Goal: Information Seeking & Learning: Learn about a topic

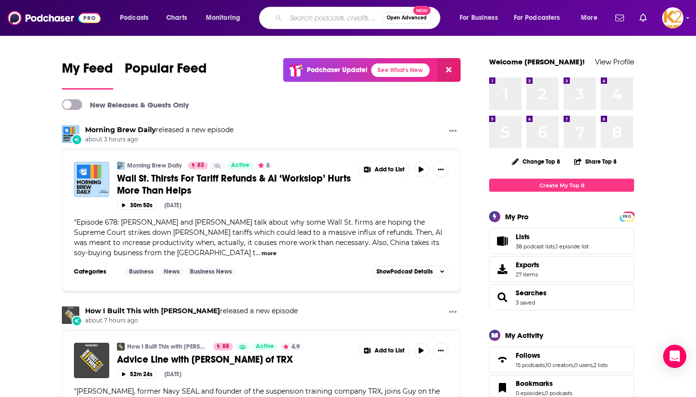
click at [311, 18] on input "Search podcasts, credits, & more..." at bounding box center [334, 17] width 97 height 15
type input "[DEMOGRAPHIC_DATA]"
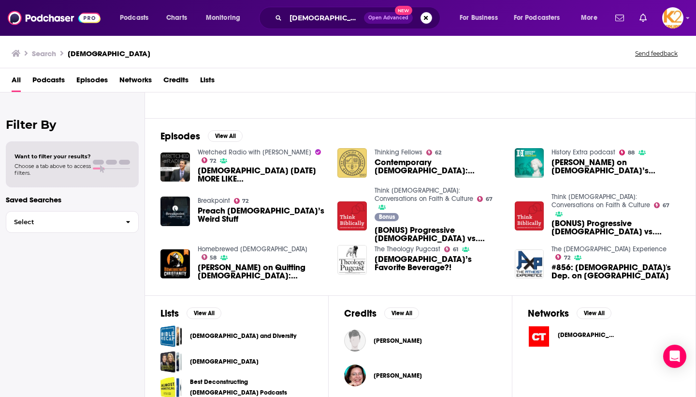
scroll to position [175, 0]
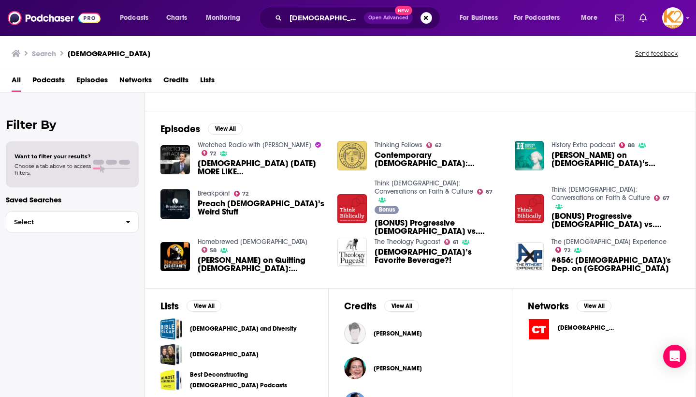
click at [49, 81] on span "Podcasts" at bounding box center [48, 82] width 32 height 20
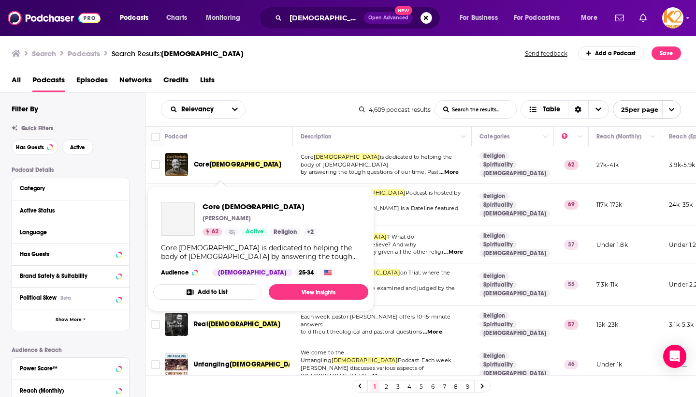
click at [221, 168] on span "[DEMOGRAPHIC_DATA]" at bounding box center [245, 164] width 72 height 8
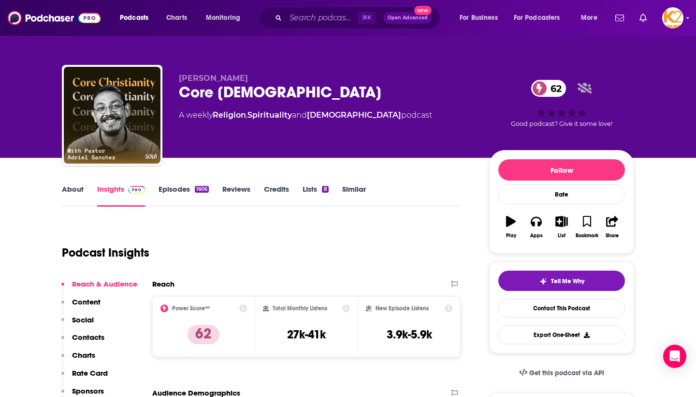
click at [189, 190] on link "Episodes 1606" at bounding box center [184, 195] width 50 height 22
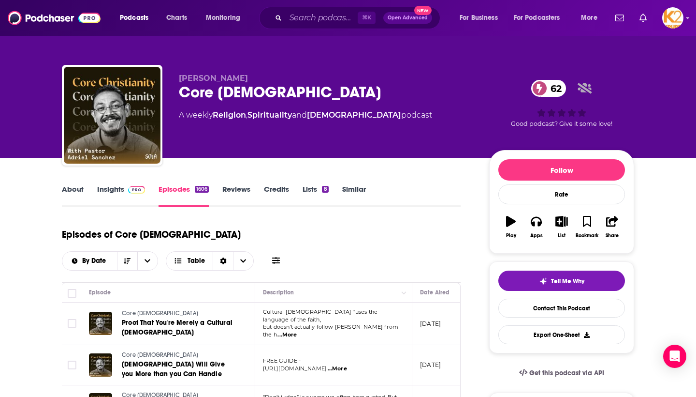
click at [73, 186] on link "About" at bounding box center [73, 195] width 22 height 22
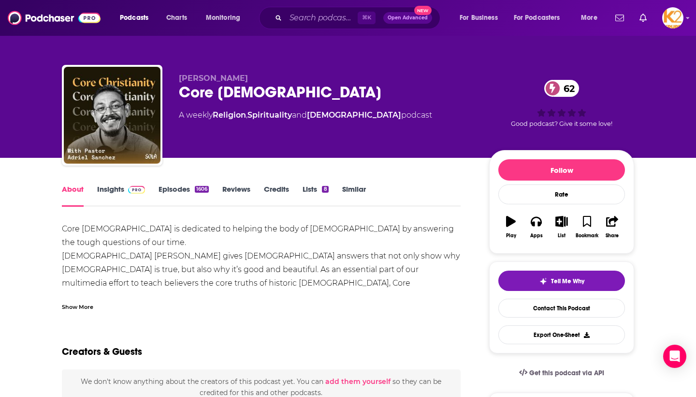
click at [181, 78] on span "[PERSON_NAME]" at bounding box center [213, 77] width 69 height 9
click at [119, 195] on link "Insights" at bounding box center [121, 195] width 48 height 22
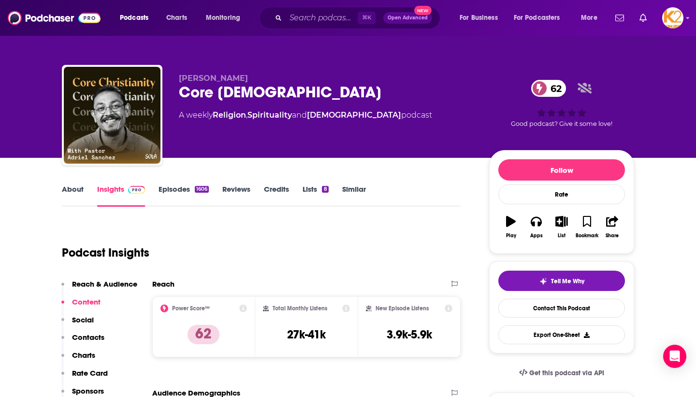
click at [195, 189] on div "1606" at bounding box center [202, 189] width 14 height 7
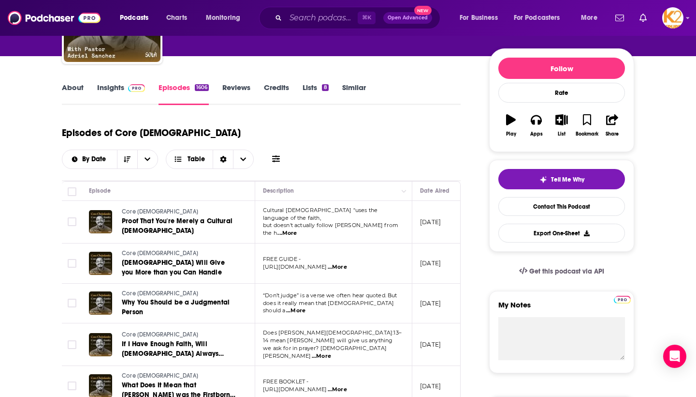
scroll to position [96, 0]
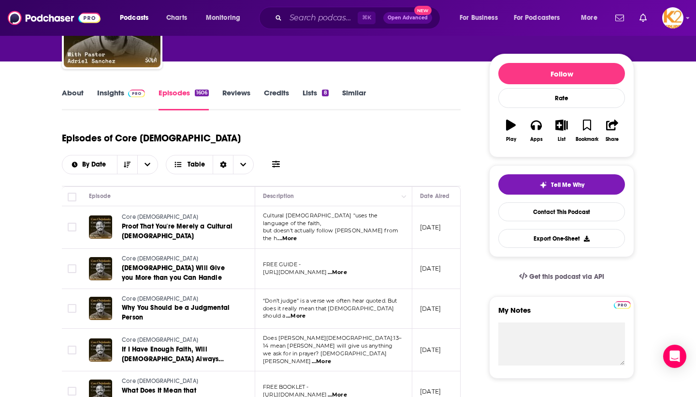
click at [246, 98] on link "Reviews" at bounding box center [236, 99] width 28 height 22
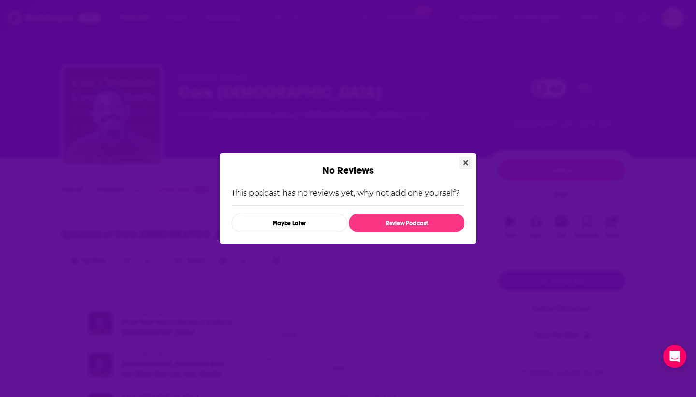
click at [470, 162] on button "Close" at bounding box center [465, 163] width 13 height 12
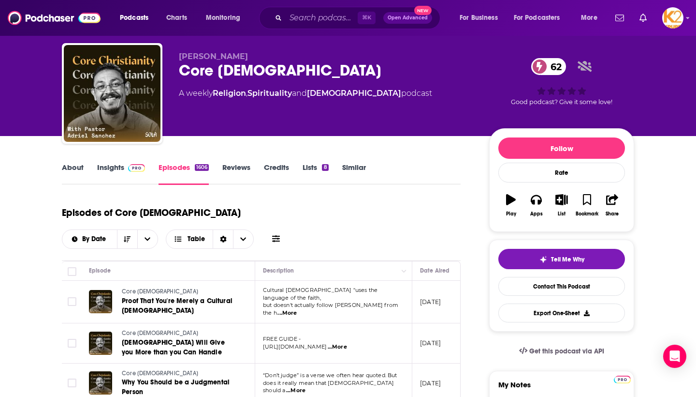
scroll to position [23, 0]
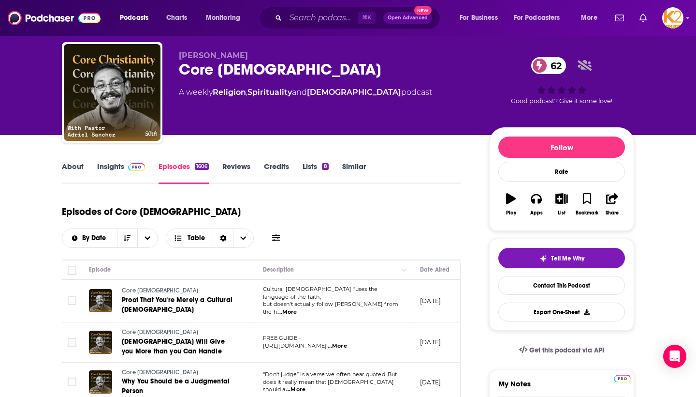
click at [353, 165] on link "Similar" at bounding box center [354, 173] width 24 height 22
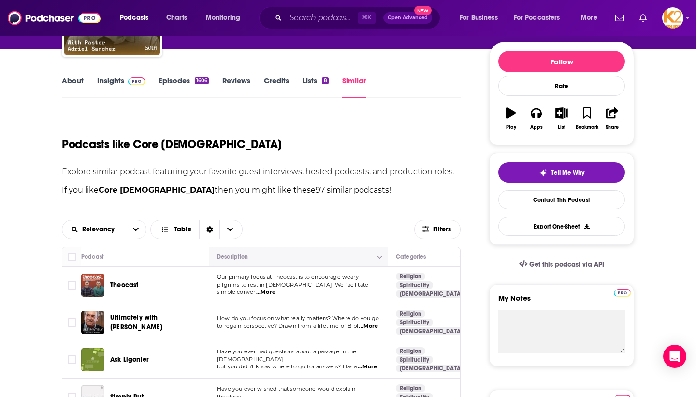
scroll to position [89, 0]
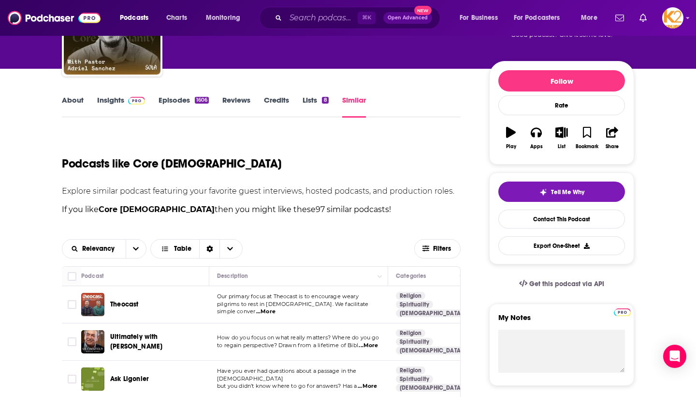
click at [71, 98] on link "About" at bounding box center [73, 106] width 22 height 22
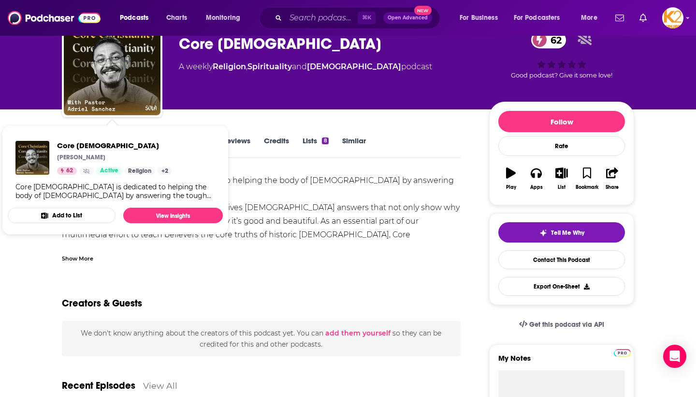
scroll to position [67, 0]
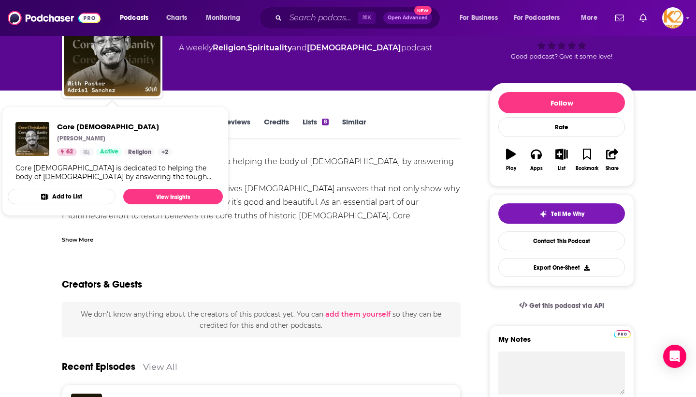
click at [143, 259] on div "Creators & Guests" at bounding box center [261, 278] width 399 height 47
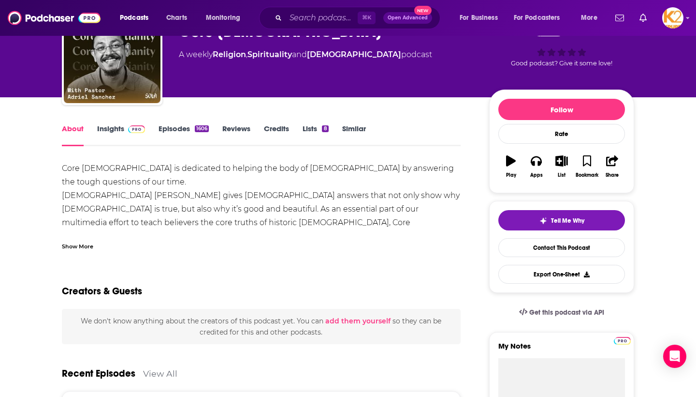
scroll to position [78, 0]
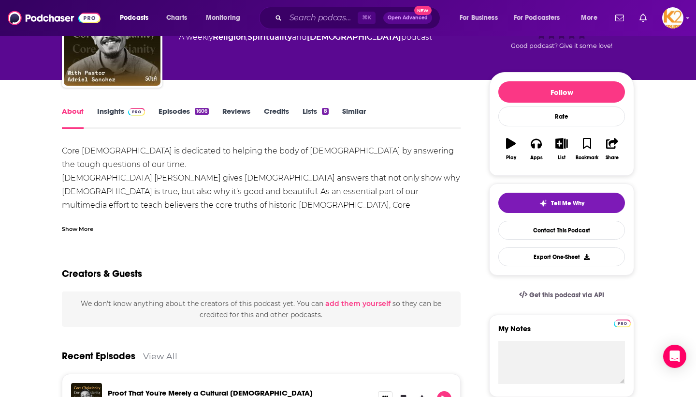
click at [279, 109] on link "Credits" at bounding box center [276, 117] width 25 height 22
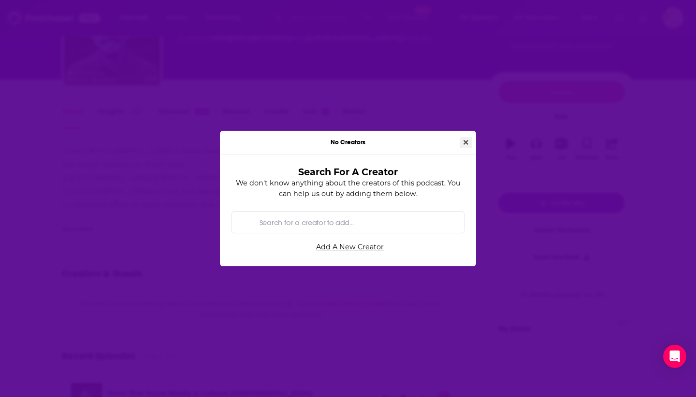
click at [465, 142] on icon "Close" at bounding box center [466, 142] width 5 height 5
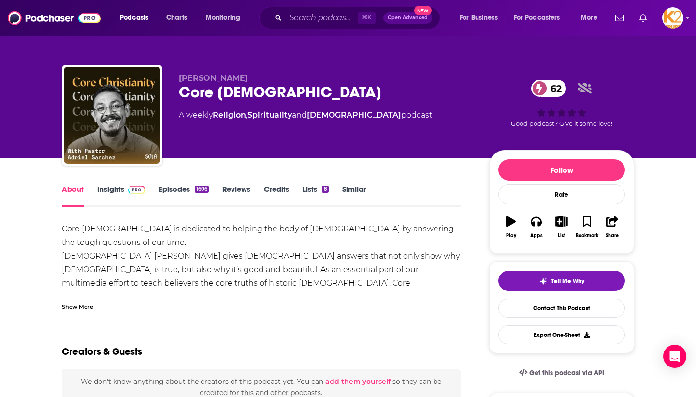
click at [192, 95] on div "Core [DEMOGRAPHIC_DATA] 62" at bounding box center [326, 92] width 295 height 19
click at [514, 220] on icon "button" at bounding box center [511, 221] width 10 height 11
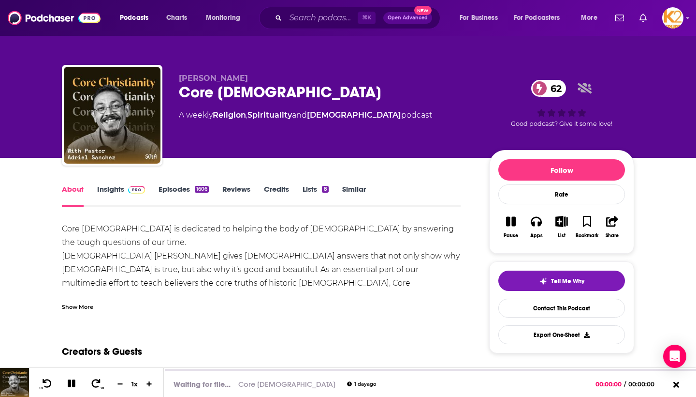
click at [514, 220] on icon "button" at bounding box center [511, 222] width 10 height 10
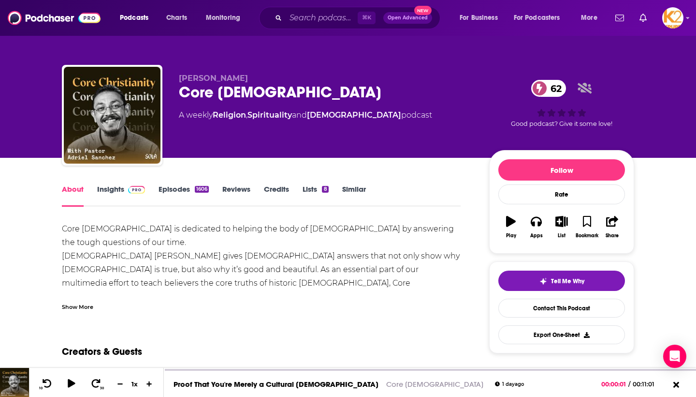
click at [514, 220] on icon "button" at bounding box center [511, 221] width 10 height 11
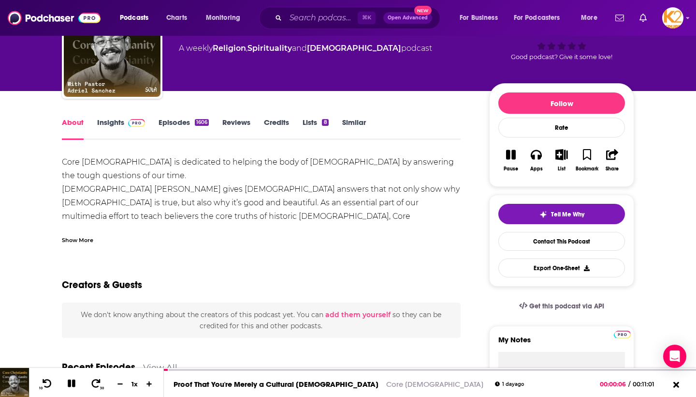
scroll to position [72, 0]
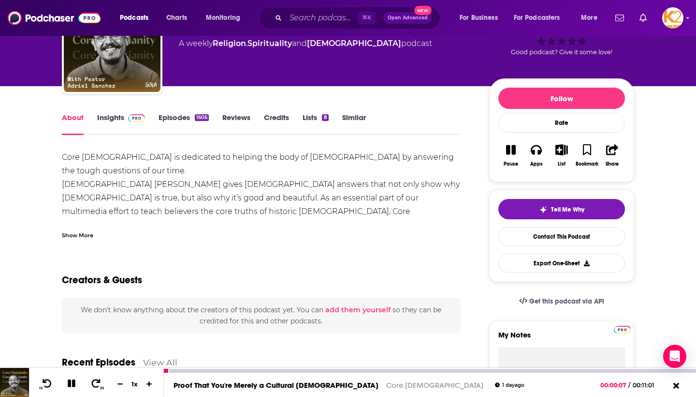
click at [69, 385] on icon at bounding box center [72, 383] width 8 height 8
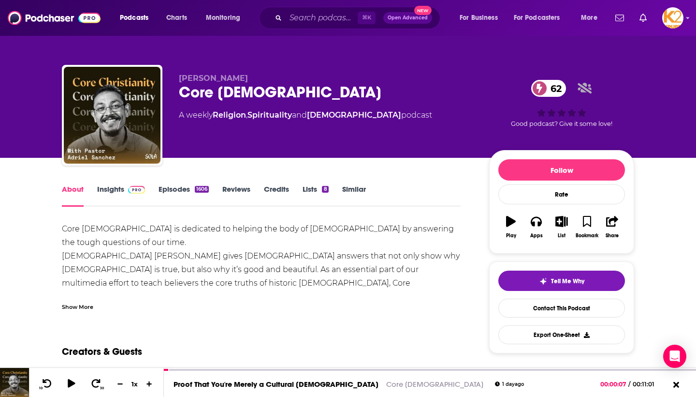
scroll to position [0, 0]
click at [360, 186] on link "Similar" at bounding box center [354, 195] width 24 height 22
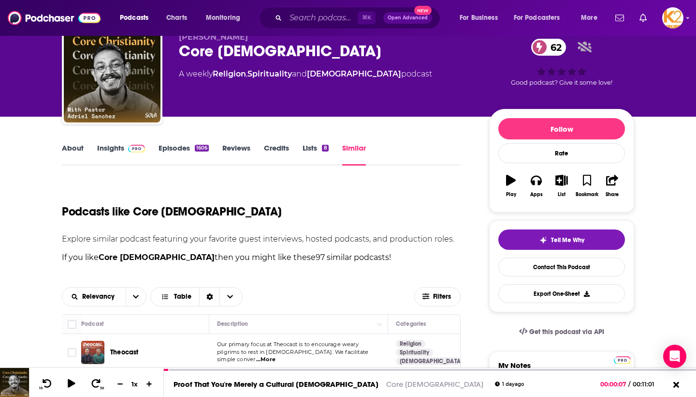
scroll to position [41, 0]
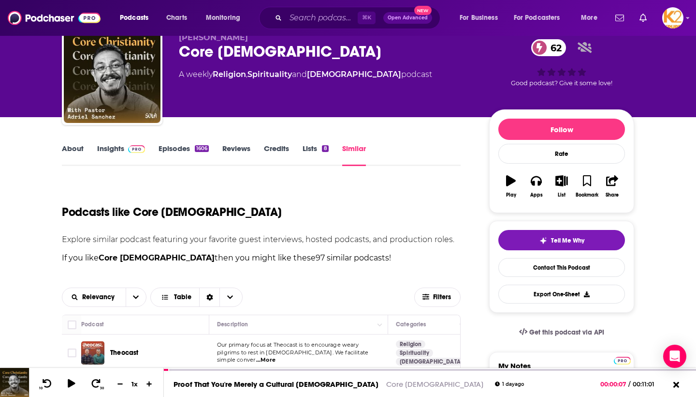
click at [77, 145] on link "About" at bounding box center [73, 155] width 22 height 22
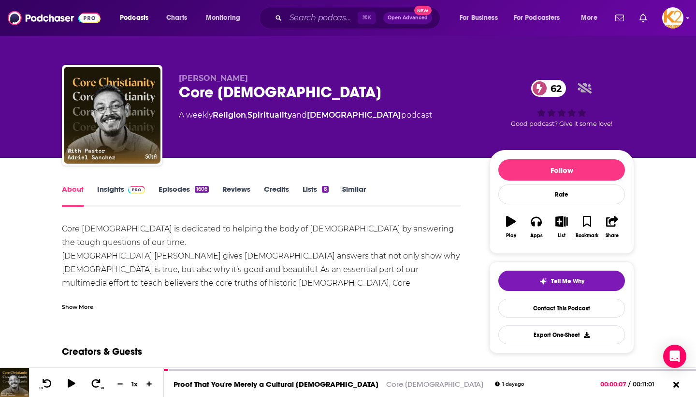
click at [178, 77] on div "[PERSON_NAME] Core [DEMOGRAPHIC_DATA] 62 A weekly Religion , Spirituality and […" at bounding box center [348, 117] width 573 height 104
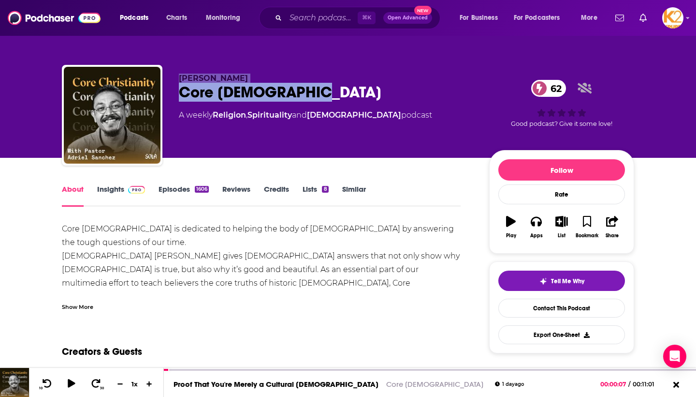
drag, startPoint x: 181, startPoint y: 78, endPoint x: 295, endPoint y: 101, distance: 116.8
click at [297, 100] on div "[PERSON_NAME] Core [DEMOGRAPHIC_DATA] 62 A weekly Religion , Spirituality and […" at bounding box center [326, 111] width 295 height 77
copy div "[PERSON_NAME] Core [DEMOGRAPHIC_DATA]"
